Goal: Task Accomplishment & Management: Use online tool/utility

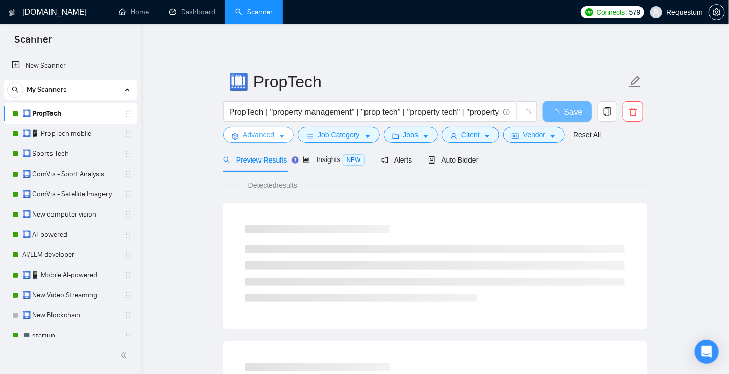
click at [285, 139] on icon "caret-down" at bounding box center [281, 136] width 7 height 7
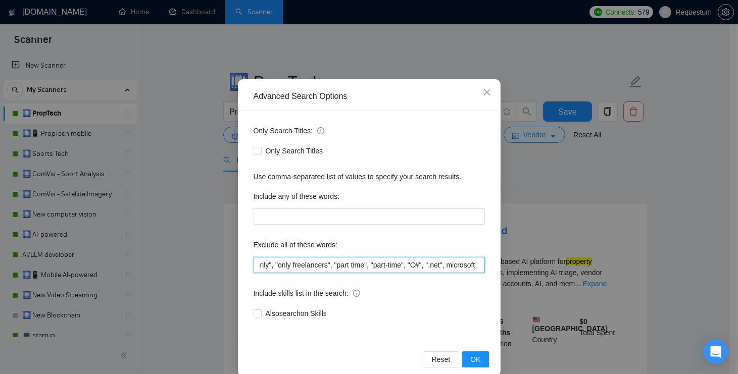
scroll to position [0, 1180]
drag, startPoint x: 420, startPoint y: 269, endPoint x: 550, endPoint y: 262, distance: 130.0
click at [550, 262] on div "Advanced Search Options Only Search Titles: Only Search Titles Use comma-separa…" at bounding box center [369, 187] width 738 height 374
click at [475, 266] on input "replit, LearnWorlds, "Prompt Engineer", wordpress, webflow, accounting expert, …" at bounding box center [369, 265] width 231 height 16
paste input "GoHighLevel"
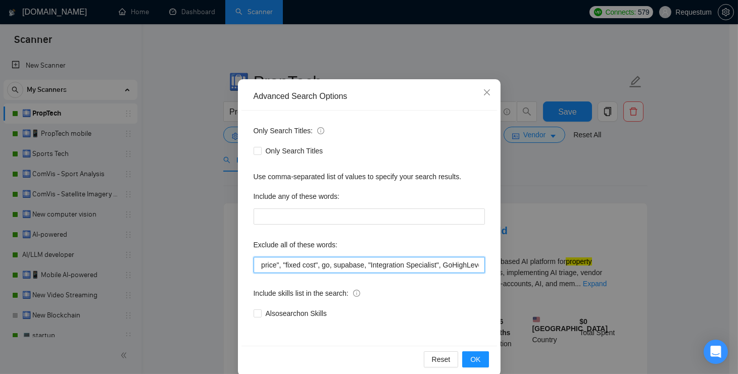
scroll to position [0, 1225]
type input "replit, LearnWorlds, "Prompt Engineer", wordpress, webflow, accounting expert, …"
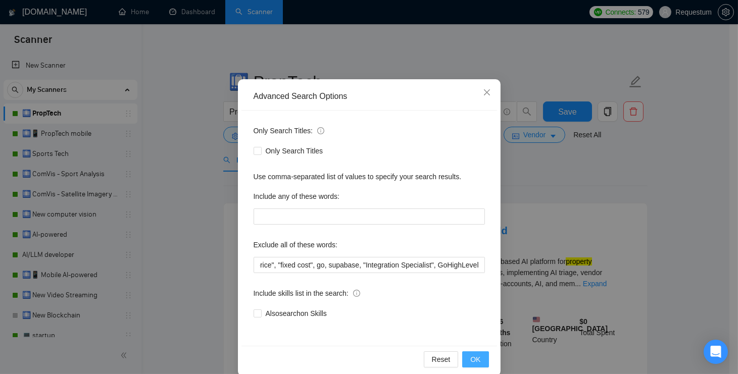
click at [472, 361] on span "OK" at bounding box center [475, 359] width 10 height 11
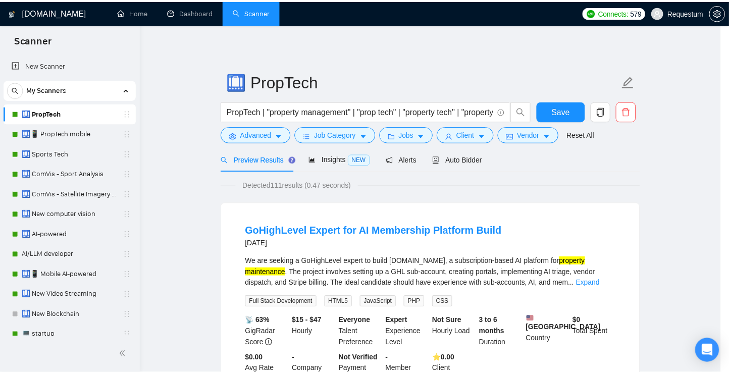
scroll to position [0, 0]
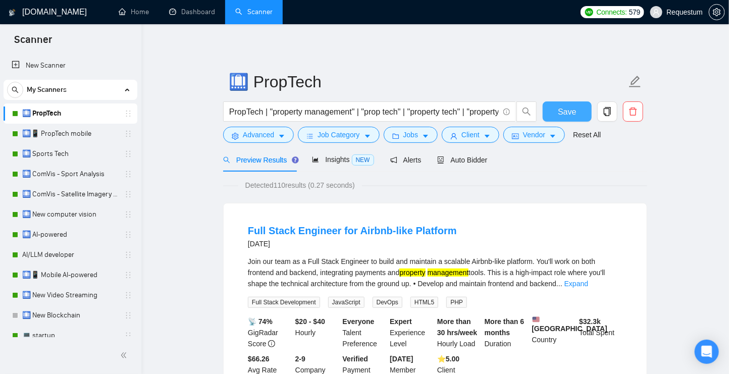
click at [560, 114] on span "Save" at bounding box center [567, 112] width 18 height 13
